Goal: Go to known website: Go to known website

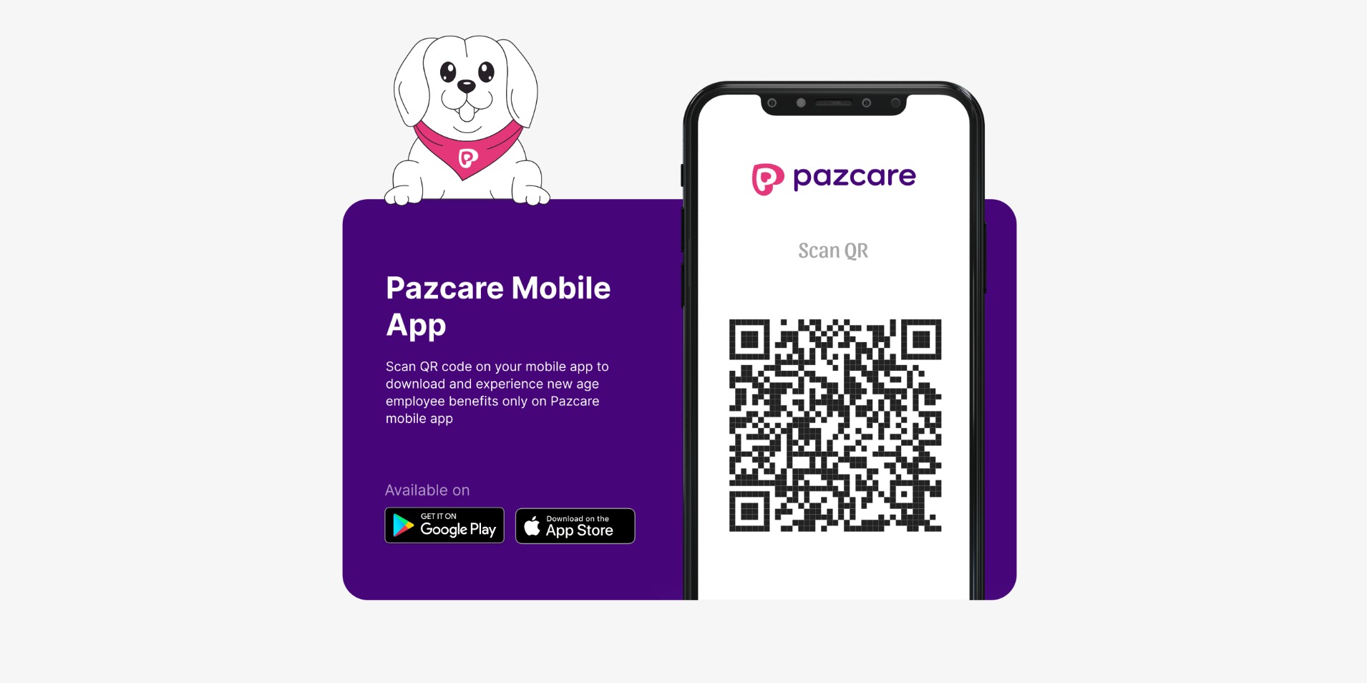
drag, startPoint x: 875, startPoint y: 341, endPoint x: 864, endPoint y: 352, distance: 15.7
click at [657, 376] on img at bounding box center [684, 341] width 684 height 613
